Goal: Task Accomplishment & Management: Manage account settings

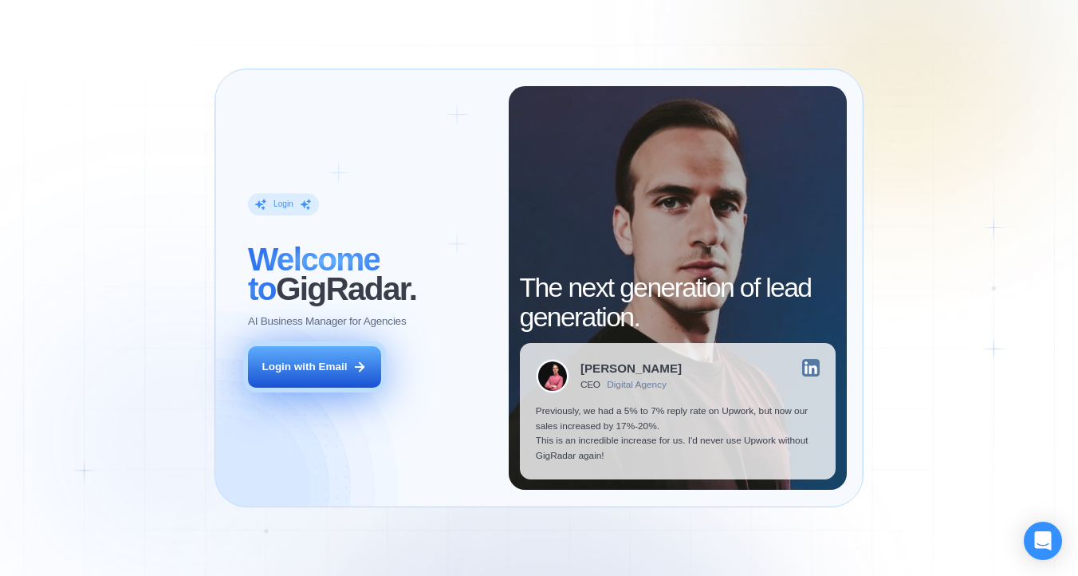
click at [364, 357] on button "Login with Email" at bounding box center [314, 366] width 133 height 41
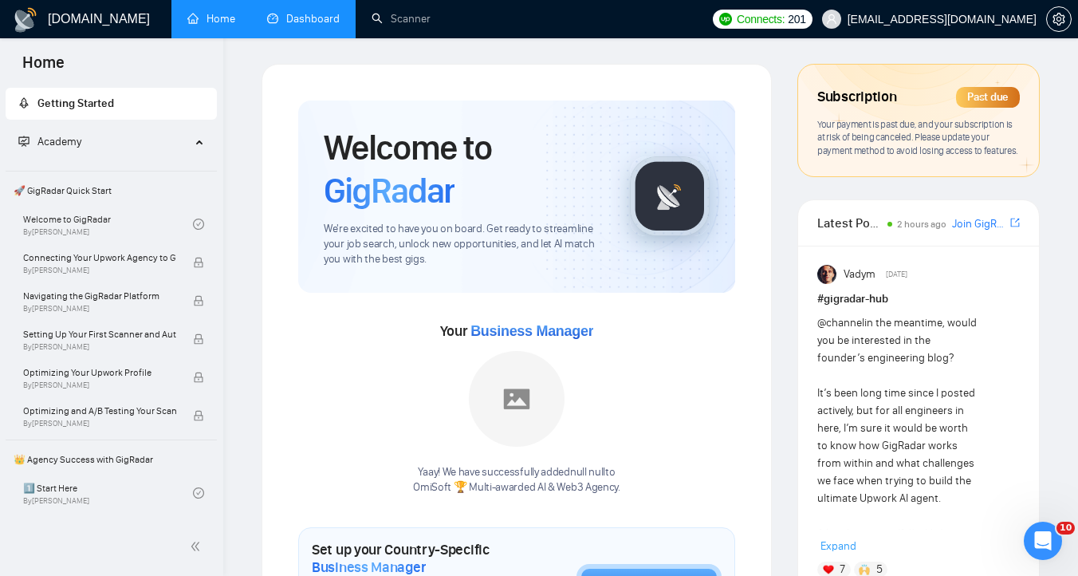
click at [340, 23] on link "Dashboard" at bounding box center [303, 19] width 73 height 14
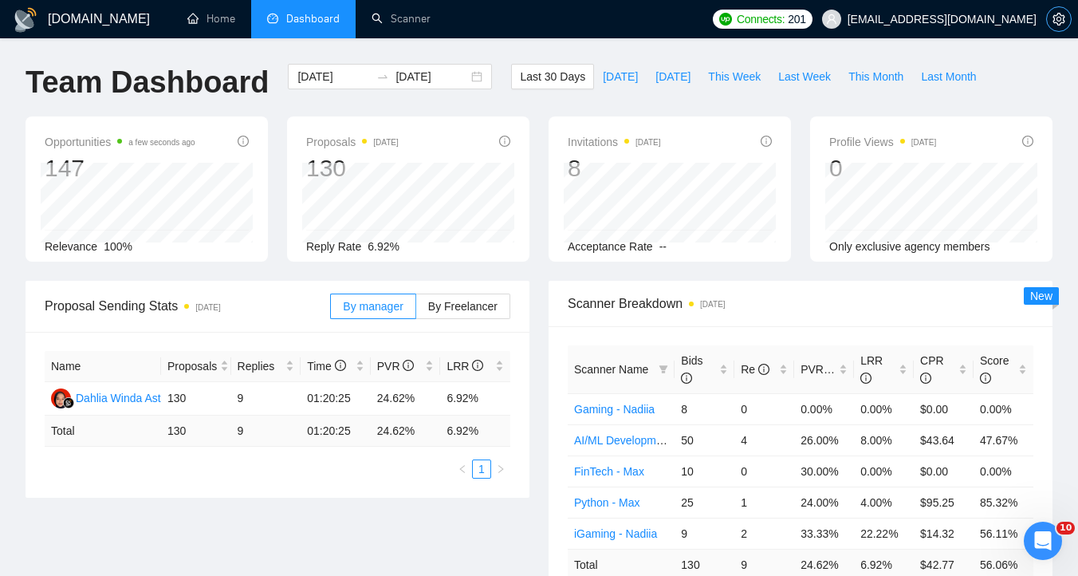
click at [1059, 27] on button "button" at bounding box center [1059, 19] width 26 height 26
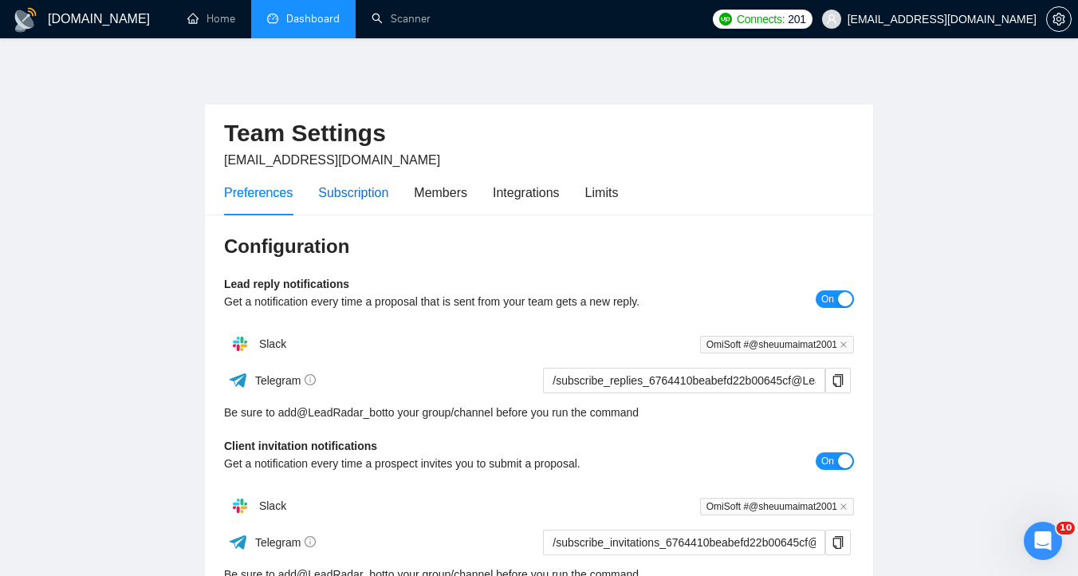
click at [361, 185] on div "Subscription" at bounding box center [353, 193] width 70 height 20
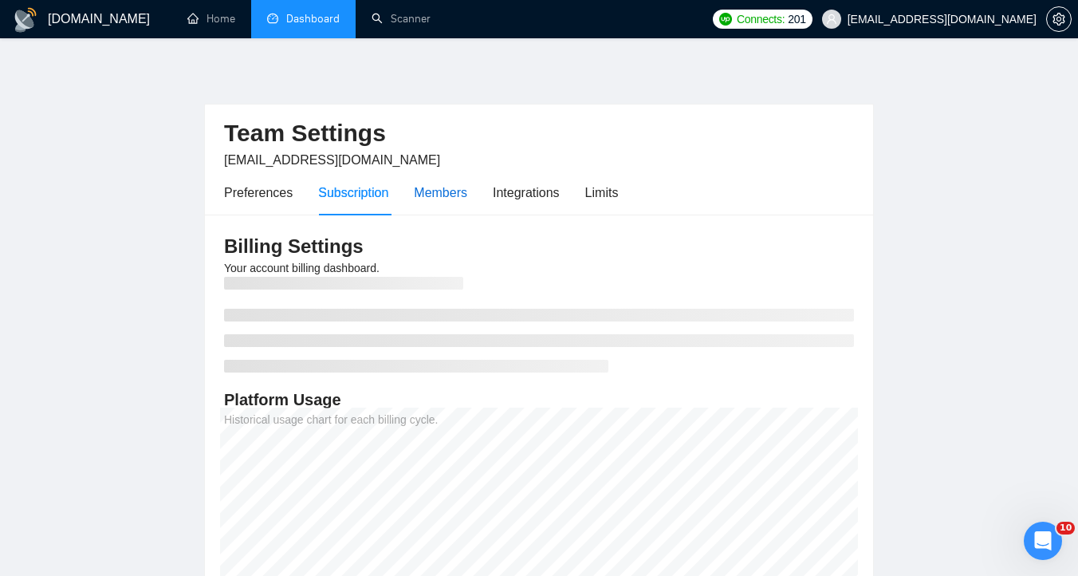
click at [462, 195] on div "Members" at bounding box center [440, 193] width 53 height 20
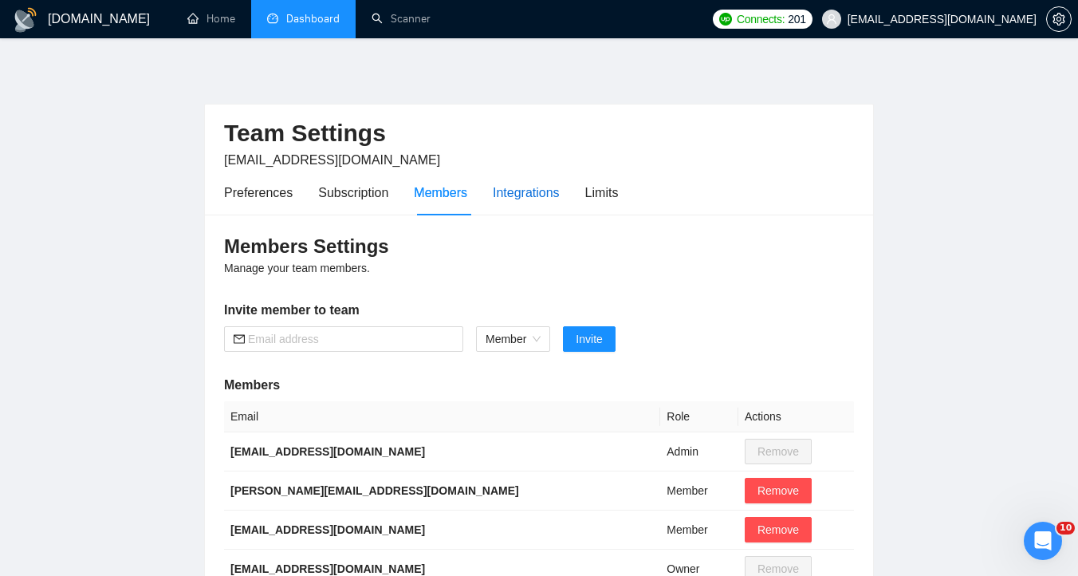
click at [527, 196] on div "Integrations" at bounding box center [526, 193] width 67 height 20
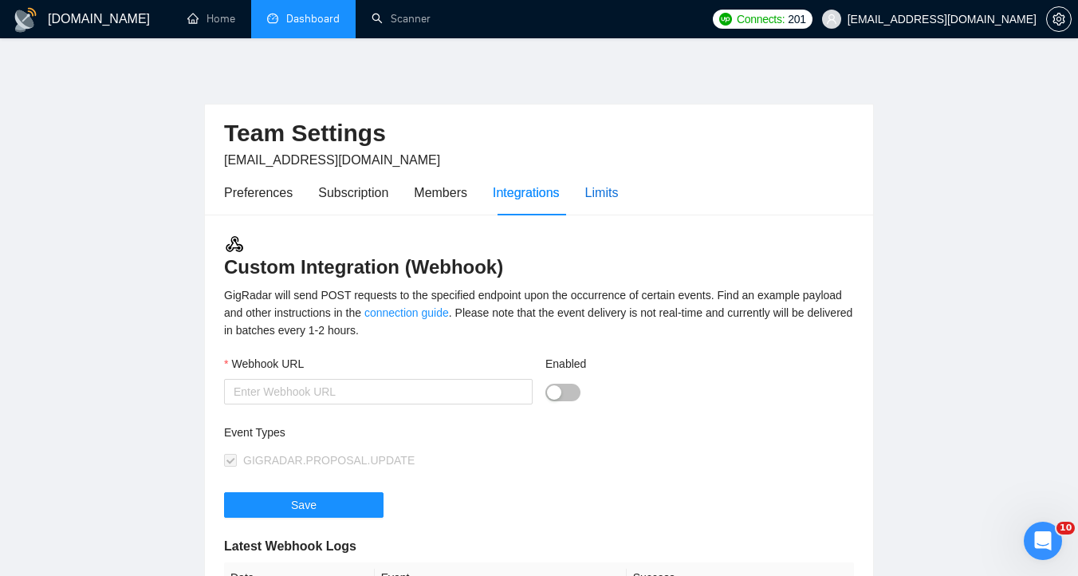
click at [619, 196] on div "Limits" at bounding box center [601, 193] width 33 height 20
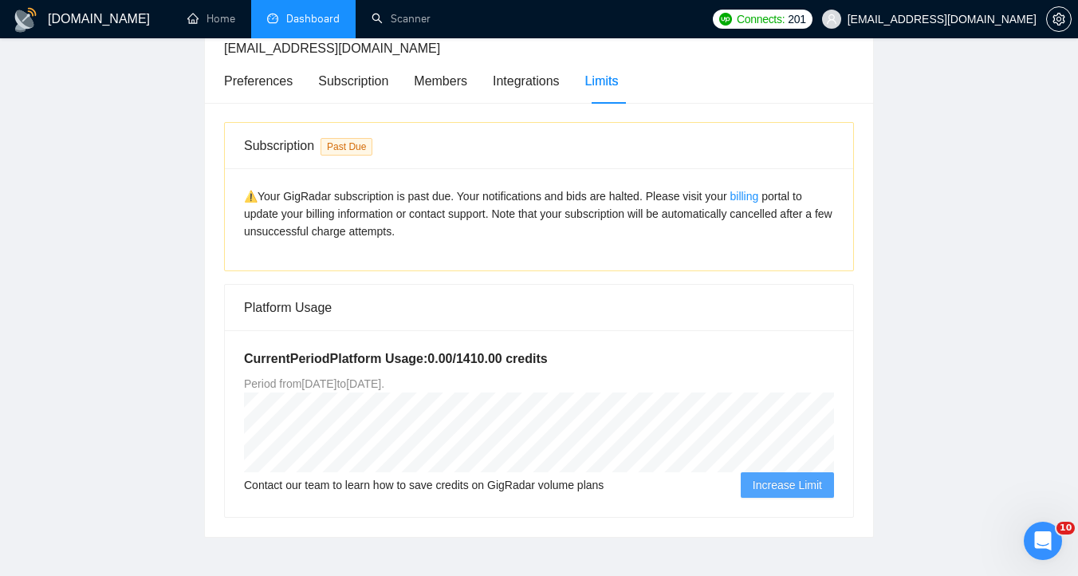
scroll to position [120, 0]
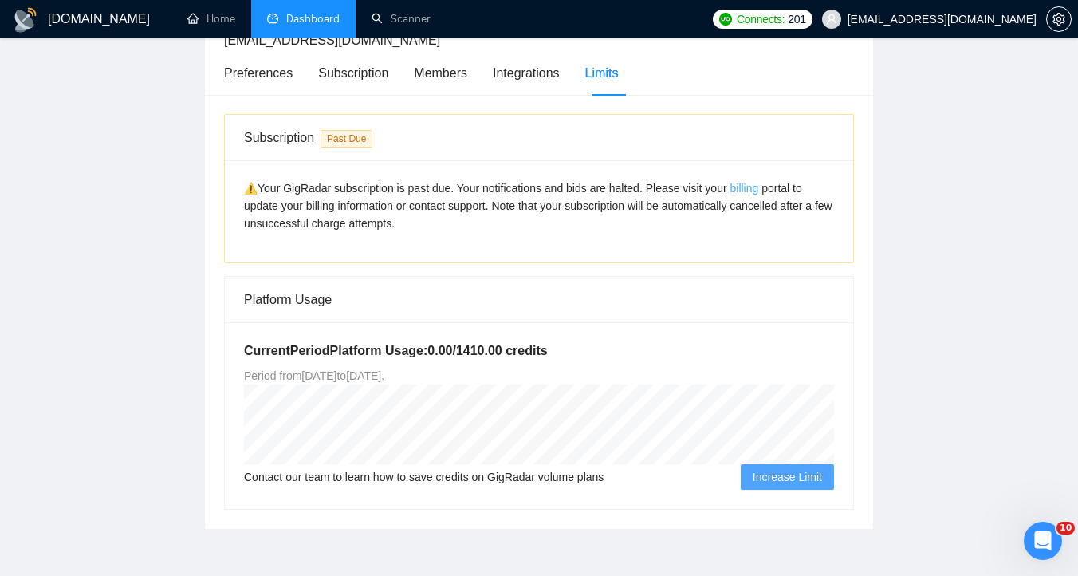
click at [747, 187] on link "billing" at bounding box center [744, 188] width 29 height 13
click at [757, 187] on link "billing" at bounding box center [744, 188] width 29 height 13
